Goal: Task Accomplishment & Management: Use online tool/utility

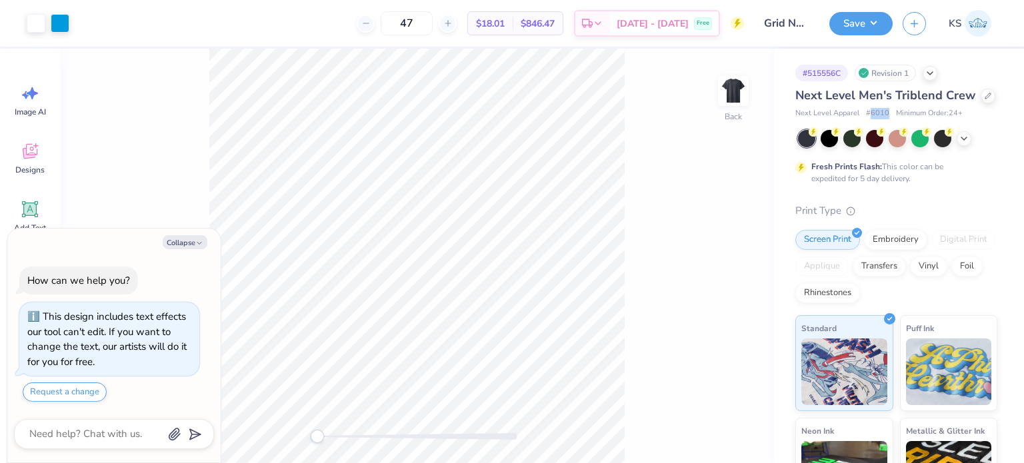
drag, startPoint x: 888, startPoint y: 129, endPoint x: 870, endPoint y: 132, distance: 17.7
click at [870, 119] on span "# 6010" at bounding box center [877, 113] width 23 height 11
copy span "6010"
click at [985, 98] on icon at bounding box center [988, 94] width 7 height 7
type textarea "x"
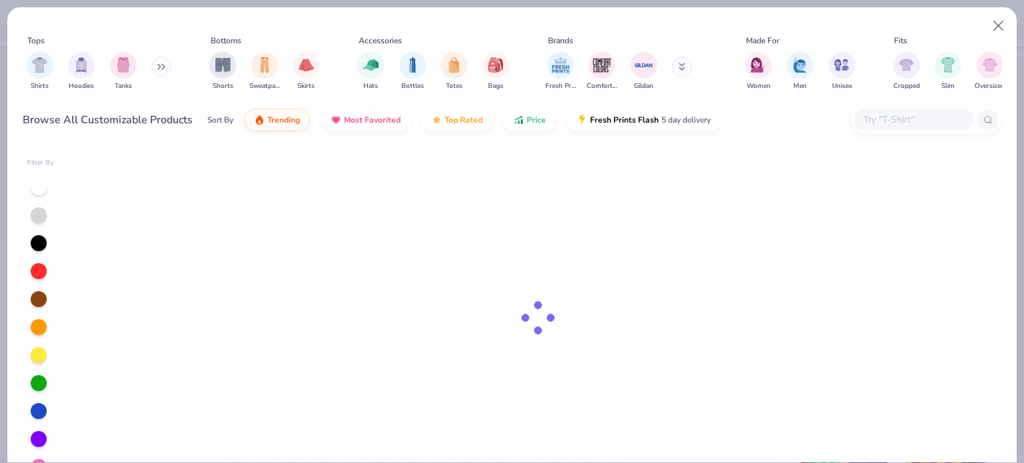
click at [910, 127] on input "text" at bounding box center [913, 119] width 103 height 15
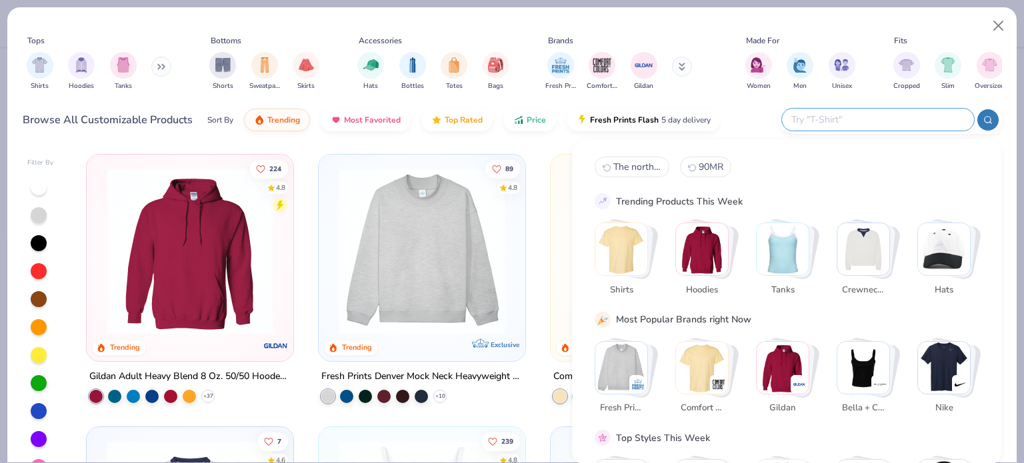
type input "6"
type textarea "x"
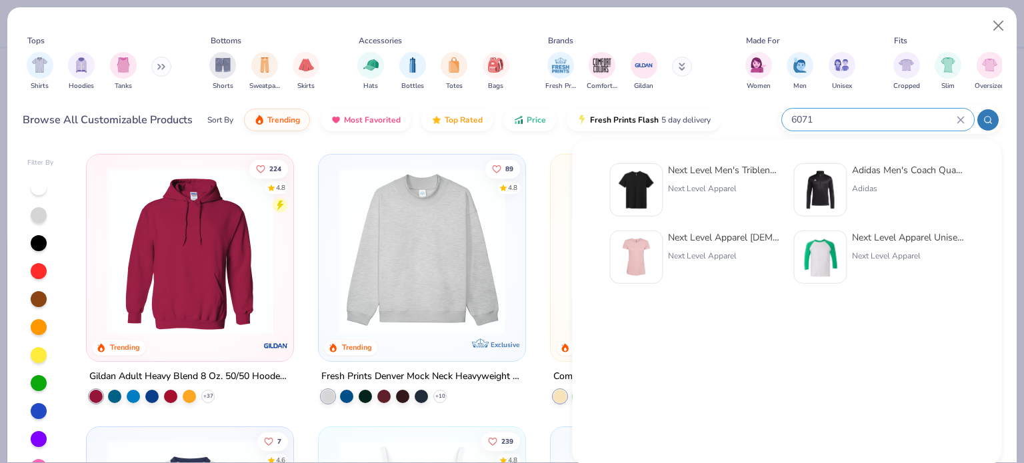
type input "6071"
click at [740, 177] on div "Next Level Men's Triblend Crew" at bounding box center [724, 170] width 112 height 14
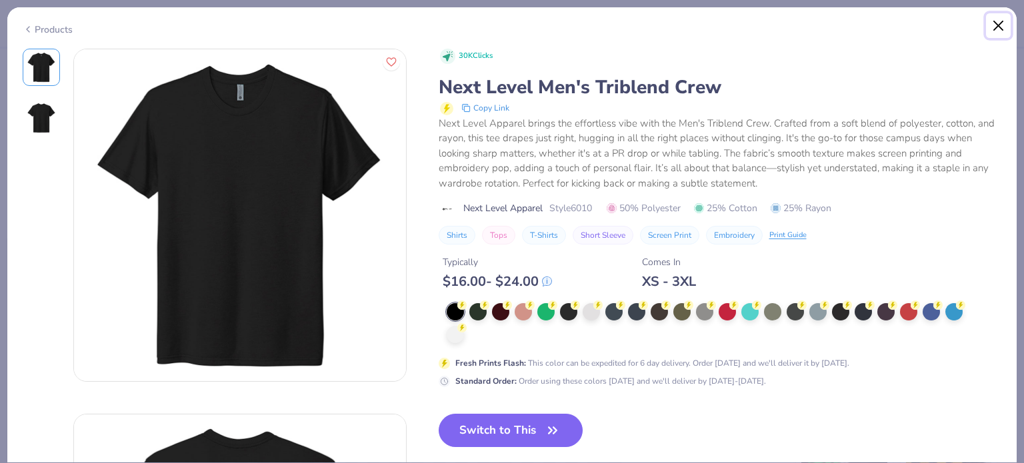
click at [995, 21] on button "Close" at bounding box center [998, 25] width 25 height 25
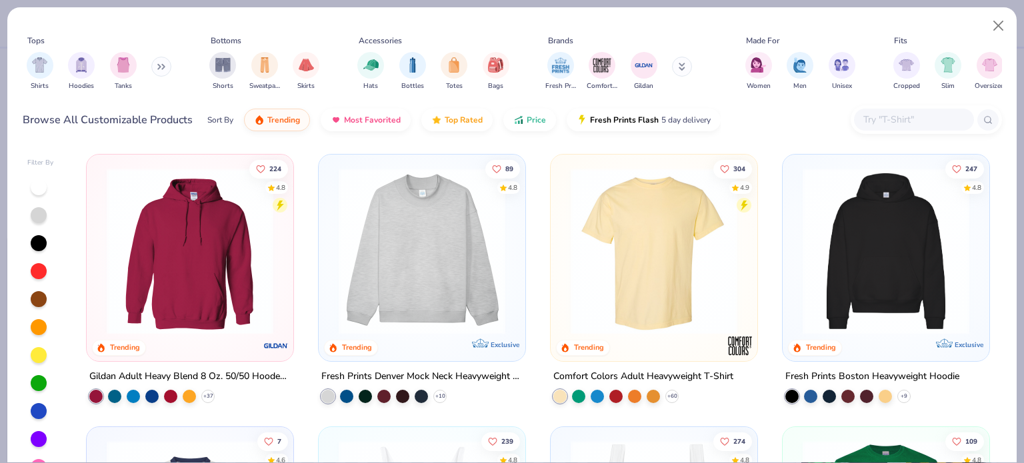
click at [237, 2] on div "Tops Shirts Hoodies Tanks Bottoms Shorts Sweatpants Skirts Accessories Hats Bot…" at bounding box center [512, 231] width 1024 height 463
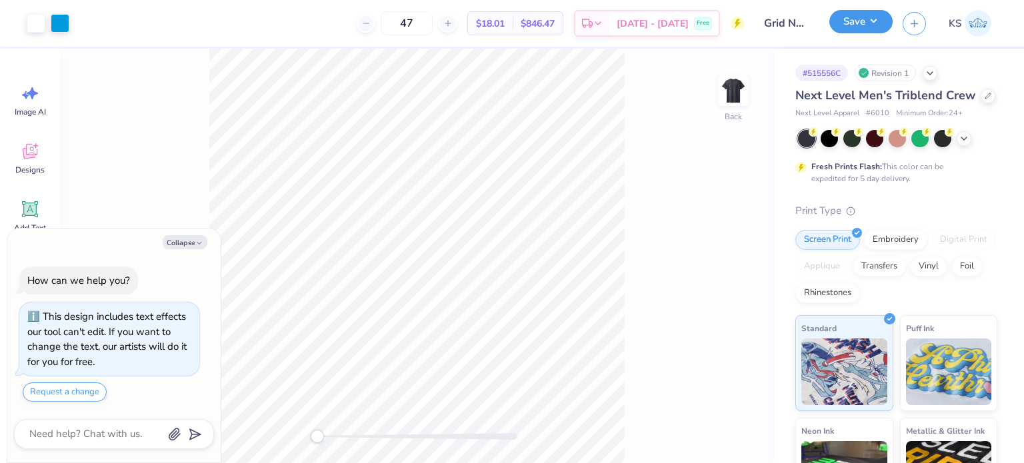
click at [859, 22] on button "Save" at bounding box center [861, 21] width 63 height 23
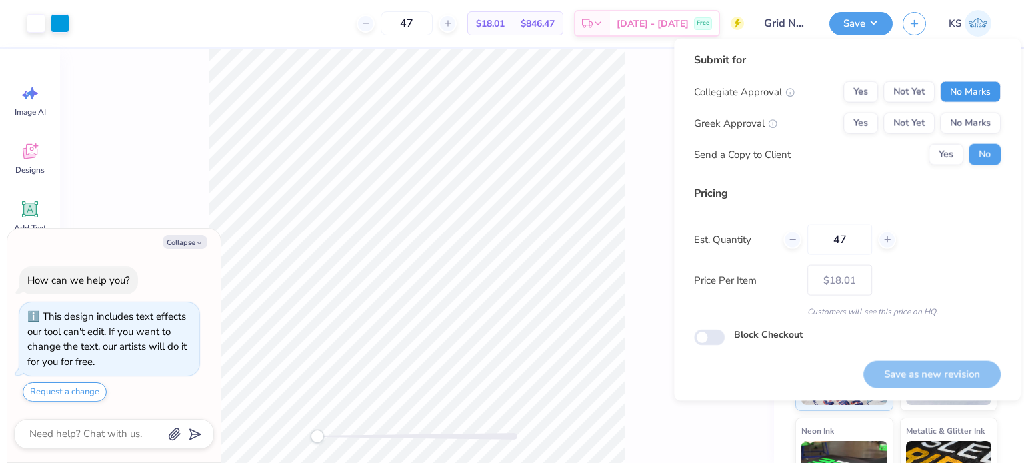
click at [971, 89] on button "No Marks" at bounding box center [970, 91] width 61 height 21
click at [971, 118] on button "No Marks" at bounding box center [970, 123] width 61 height 21
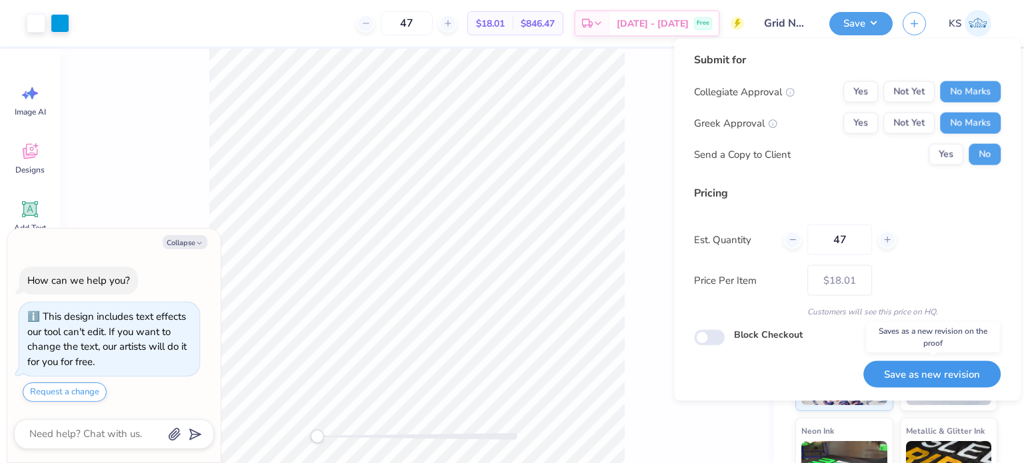
click at [942, 367] on button "Save as new revision" at bounding box center [932, 374] width 137 height 27
type textarea "x"
type input "– –"
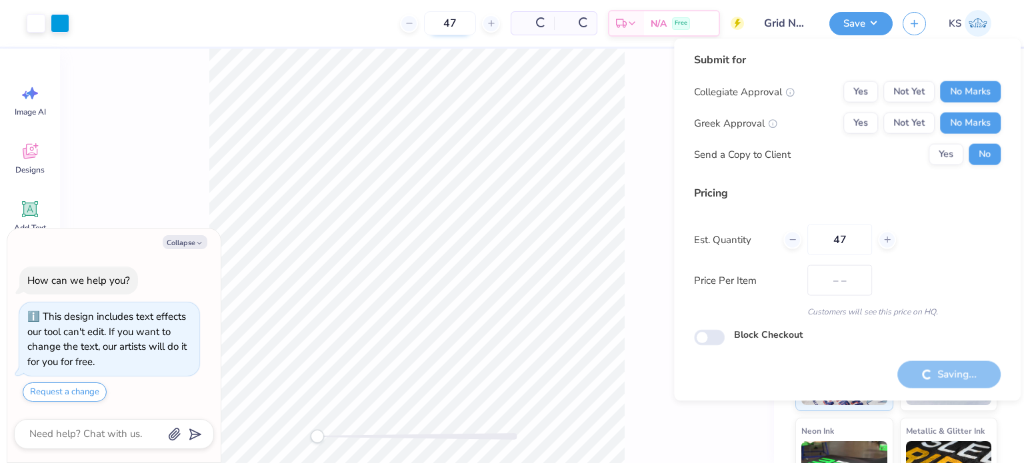
type textarea "x"
type input "$18.01"
type textarea "x"
